Goal: Task Accomplishment & Management: Use online tool/utility

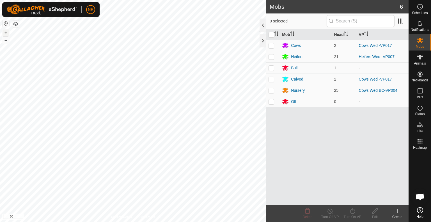
click at [7, 32] on button "+" at bounding box center [6, 32] width 7 height 7
click at [6, 34] on button "+" at bounding box center [6, 32] width 7 height 7
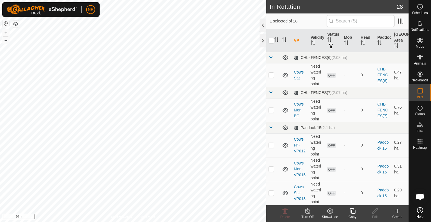
click at [352, 212] on icon at bounding box center [352, 210] width 7 height 7
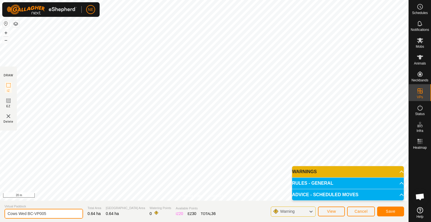
click at [27, 213] on input "Cows Wed BC-VP005" at bounding box center [43, 214] width 78 height 10
type input "Cows Thurs BC-VP005"
click at [387, 207] on button "Save" at bounding box center [390, 211] width 27 height 10
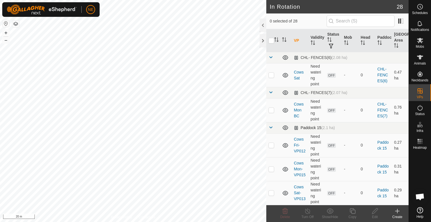
checkbox input "true"
click at [353, 215] on div "Copy" at bounding box center [352, 216] width 22 height 5
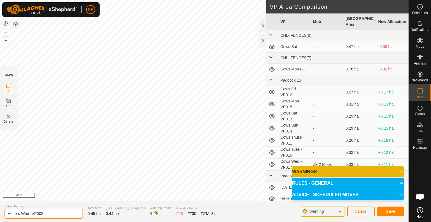
click at [29, 214] on input "Heifers Wed -VP008" at bounding box center [43, 214] width 78 height 10
type input "Heifers thurs -VP008"
click at [388, 213] on span "Save" at bounding box center [390, 211] width 10 height 4
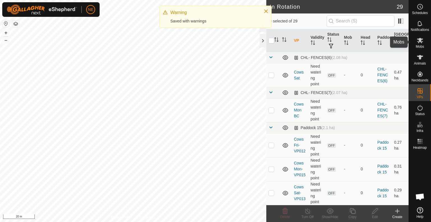
click at [423, 45] on span "Mobs" at bounding box center [419, 46] width 8 height 3
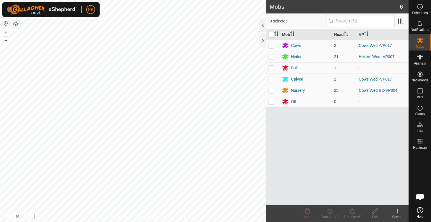
click at [270, 57] on p-checkbox at bounding box center [271, 56] width 6 height 4
checkbox input "true"
click at [354, 211] on icon at bounding box center [352, 210] width 7 height 7
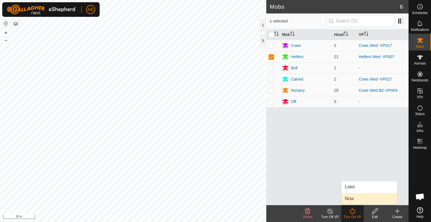
click at [355, 200] on link "Now" at bounding box center [369, 198] width 56 height 11
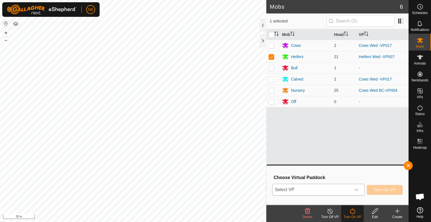
click at [355, 190] on icon "dropdown trigger" at bounding box center [356, 189] width 4 height 4
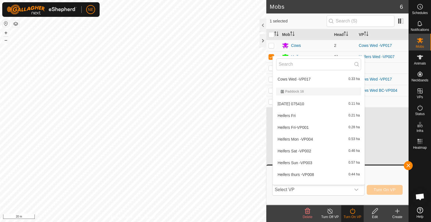
scroll to position [139, 0]
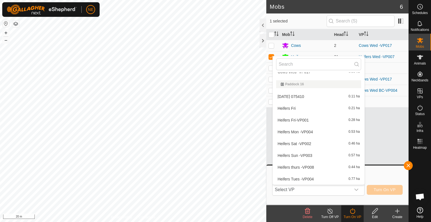
click at [310, 165] on li "Heifers thurs -VP008 0.44 ha" at bounding box center [318, 166] width 92 height 11
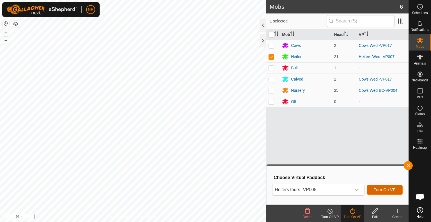
click at [392, 190] on span "Turn On VP" at bounding box center [384, 189] width 22 height 4
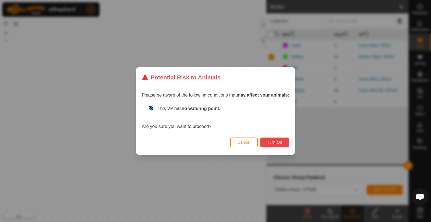
click at [264, 143] on button "Turn On" at bounding box center [274, 142] width 29 height 10
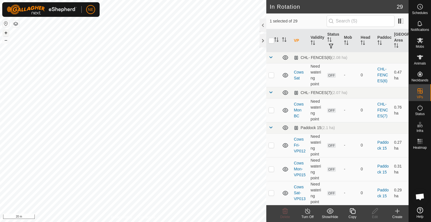
click at [4, 31] on button "+" at bounding box center [6, 32] width 7 height 7
click at [349, 212] on icon at bounding box center [352, 210] width 7 height 7
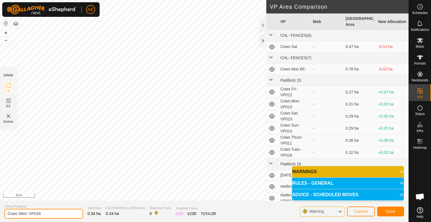
click at [26, 214] on input "Cows Wed -VP018" at bounding box center [43, 214] width 78 height 10
type input "Cows thurs -VP018"
click at [397, 211] on button "Save" at bounding box center [390, 211] width 27 height 10
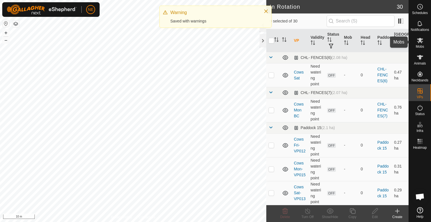
click at [420, 44] on es-mob-svg-icon at bounding box center [420, 40] width 10 height 9
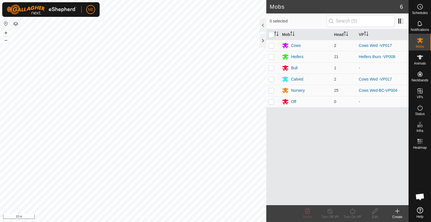
click at [272, 43] on p-checkbox at bounding box center [271, 45] width 6 height 4
checkbox input "true"
click at [271, 81] on p-checkbox at bounding box center [271, 79] width 6 height 4
checkbox input "true"
click at [354, 213] on icon at bounding box center [352, 210] width 7 height 7
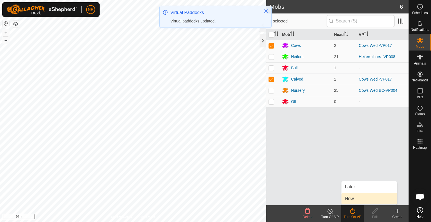
click at [354, 201] on link "Now" at bounding box center [369, 198] width 56 height 11
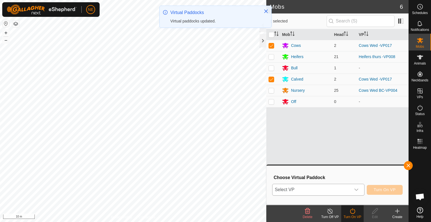
click at [358, 190] on icon "dropdown trigger" at bounding box center [356, 189] width 4 height 4
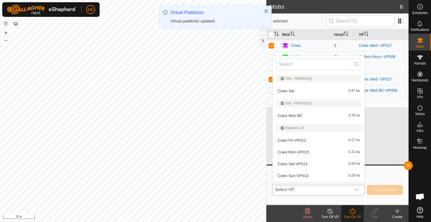
scroll to position [8, 0]
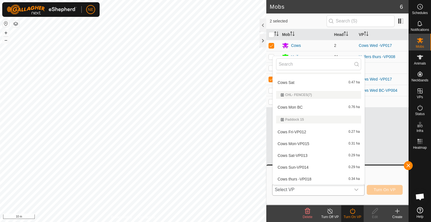
click at [339, 180] on li "Cows thurs -VP018 0.34 ha" at bounding box center [318, 178] width 92 height 11
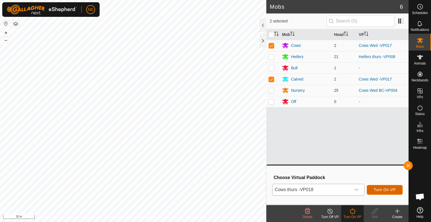
click at [385, 192] on button "Turn On VP" at bounding box center [384, 190] width 36 height 10
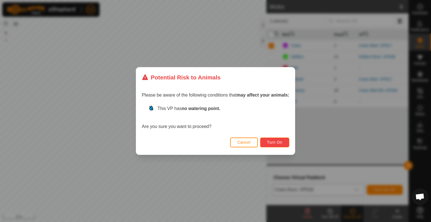
click at [278, 140] on span "Turn On" at bounding box center [274, 142] width 15 height 4
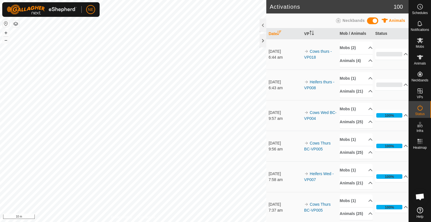
click at [270, 112] on div "Activations 100 Animals Neckbands Date VP Mob / Animals Status [DATE] 6:44 am C…" at bounding box center [204, 111] width 408 height 222
click at [418, 47] on span "Mobs" at bounding box center [419, 46] width 8 height 3
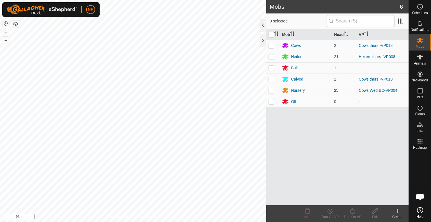
click at [271, 90] on p-checkbox at bounding box center [271, 90] width 6 height 4
checkbox input "true"
click at [353, 214] on icon at bounding box center [352, 210] width 7 height 7
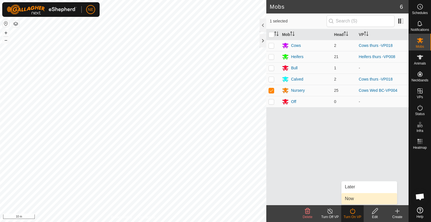
click at [351, 198] on link "Now" at bounding box center [369, 198] width 56 height 11
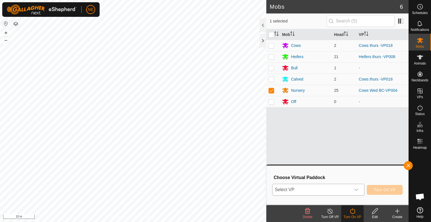
click at [353, 187] on div "dropdown trigger" at bounding box center [355, 189] width 11 height 11
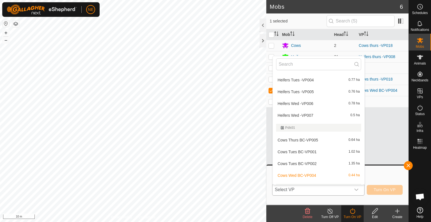
scroll to position [259, 0]
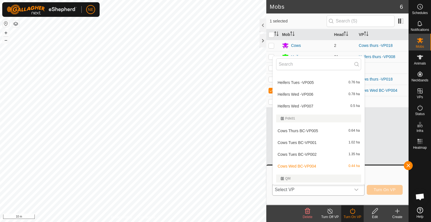
click at [298, 131] on li "Cows Thurs BC-VP005 0.64 ha" at bounding box center [318, 130] width 92 height 11
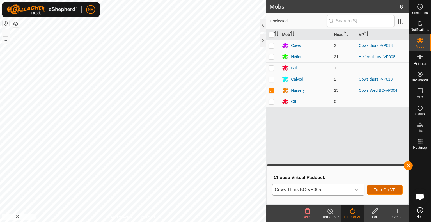
click at [372, 191] on button "Turn On VP" at bounding box center [384, 190] width 36 height 10
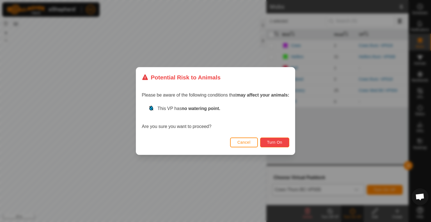
click at [271, 143] on span "Turn On" at bounding box center [274, 142] width 15 height 4
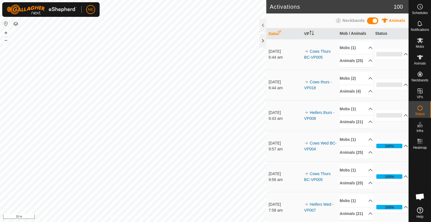
click at [285, 184] on div "Activations 100 Animals Neckbands Date VP Mob / Animals Status [DATE] 6:44 am C…" at bounding box center [204, 111] width 408 height 222
click at [269, 203] on div "Activations 100 Animals Neckbands Date VP Mob / Animals Status [DATE] 6:44 am C…" at bounding box center [204, 111] width 408 height 222
click at [275, 216] on div "Activations 100 Animals Neckbands Date VP Mob / Animals Status [DATE] 6:44 am C…" at bounding box center [204, 111] width 408 height 222
